Goal: Complete application form: Complete application form

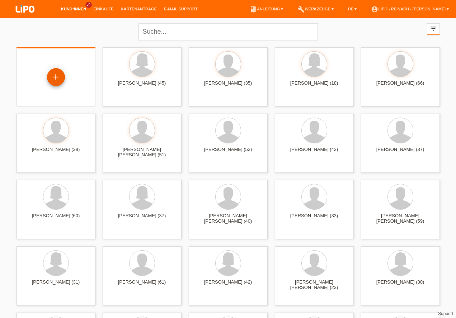
click at [56, 79] on div "+" at bounding box center [55, 77] width 17 height 12
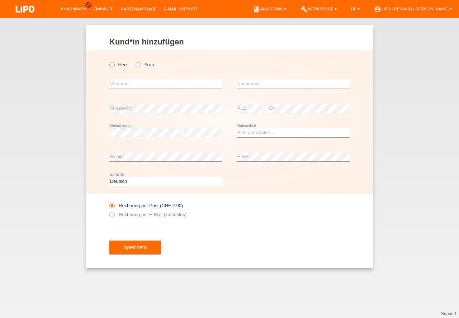
click at [108, 61] on icon at bounding box center [108, 61] width 0 height 0
click at [112, 66] on input "Herr" at bounding box center [111, 64] width 5 height 5
radio input "true"
click at [121, 87] on input "text" at bounding box center [165, 84] width 113 height 9
type input "[PERSON_NAME]"
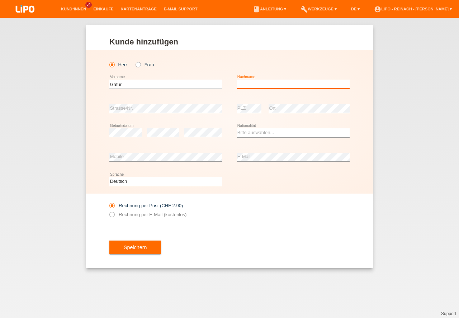
click at [251, 83] on input "text" at bounding box center [293, 84] width 113 height 9
type input "Saciri"
click at [158, 127] on div "error" at bounding box center [163, 133] width 32 height 24
click at [253, 132] on select "Bitte auswählen... Schweiz Deutschland Liechtenstein Österreich ------------ Af…" at bounding box center [293, 132] width 113 height 9
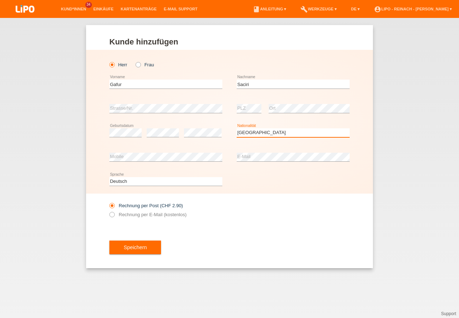
select select "RS"
click at [0, 0] on option "Serbien" at bounding box center [0, 0] width 0 height 0
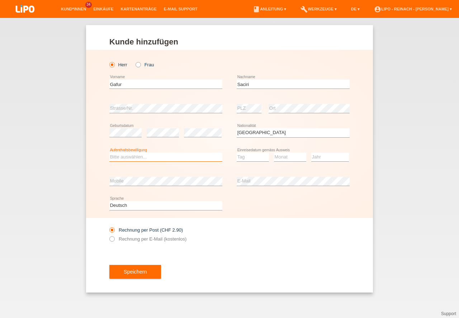
click at [136, 160] on select "Bitte auswählen... C B B - Flüchtlingsstatus Andere" at bounding box center [165, 157] width 113 height 9
select select "C"
click at [0, 0] on option "C" at bounding box center [0, 0] width 0 height 0
click at [258, 159] on select "Tag 01 02 03 04 05 06 07 08 09 10 11" at bounding box center [253, 157] width 32 height 9
drag, startPoint x: 242, startPoint y: 170, endPoint x: 264, endPoint y: 156, distance: 26.5
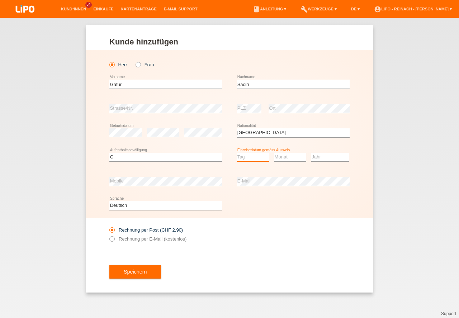
select select "01"
click at [0, 0] on option "01" at bounding box center [0, 0] width 0 height 0
click at [280, 154] on select "Monat 01 02 03 04 05 06 07 08 09 10 11" at bounding box center [290, 157] width 32 height 9
select select "08"
click at [0, 0] on option "08" at bounding box center [0, 0] width 0 height 0
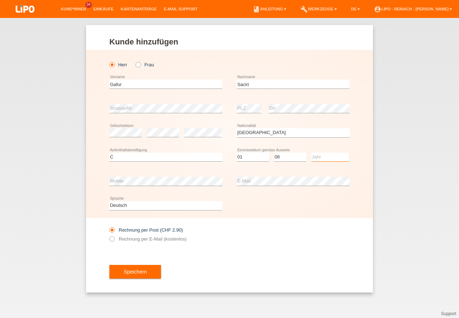
click at [319, 157] on select "Jahr 2025 2024 2023 2022 2021 2020 2019 2018 2017 2016 2015 2014 2013 2012 2011…" at bounding box center [331, 157] width 38 height 9
select select "2000"
click at [108, 235] on icon at bounding box center [108, 235] width 0 height 0
click at [112, 240] on input "Rechnung per E-Mail (kostenlos)" at bounding box center [111, 241] width 5 height 9
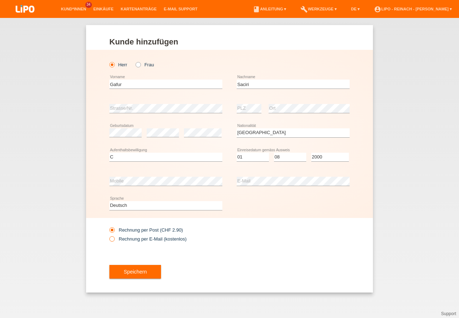
radio input "true"
click at [140, 274] on button "Speichern" at bounding box center [135, 272] width 52 height 14
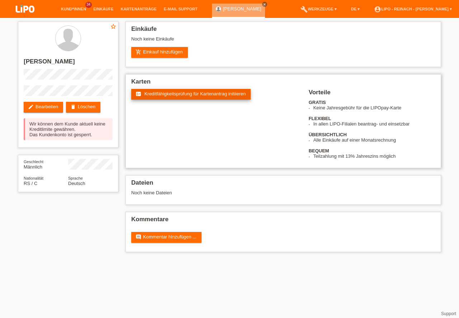
click at [179, 93] on span "Kreditfähigkeitsprüfung für Kartenantrag initiieren" at bounding box center [196, 93] width 102 height 5
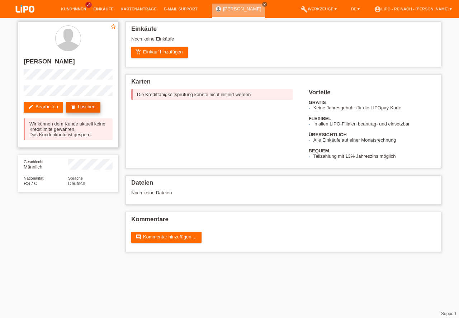
click at [88, 104] on link "delete Löschen" at bounding box center [83, 107] width 34 height 11
